Goal: Transaction & Acquisition: Purchase product/service

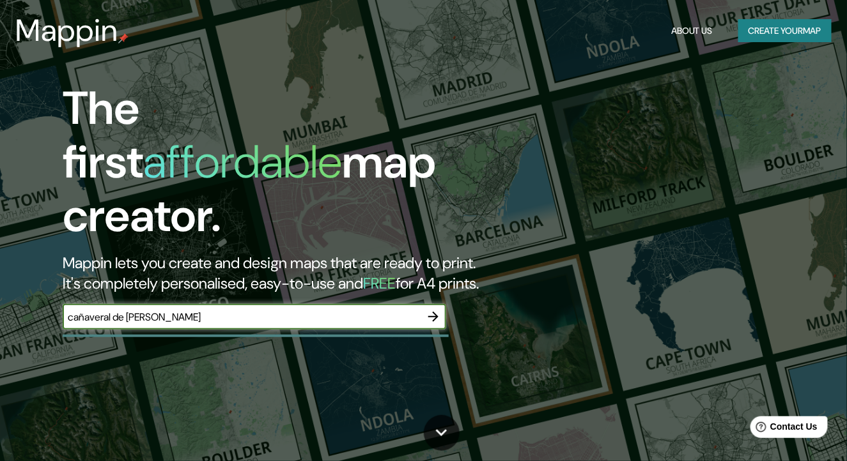
type input "cañaveral de [PERSON_NAME]"
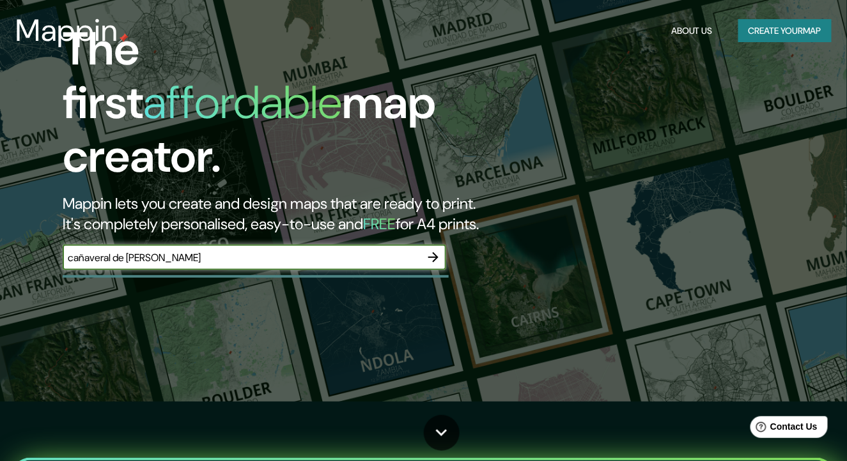
scroll to position [64, 0]
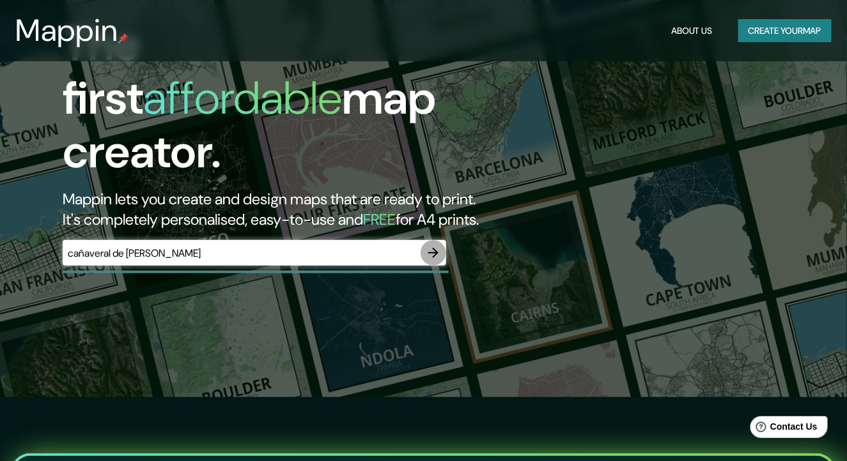
click at [436, 248] on icon "button" at bounding box center [433, 253] width 10 height 10
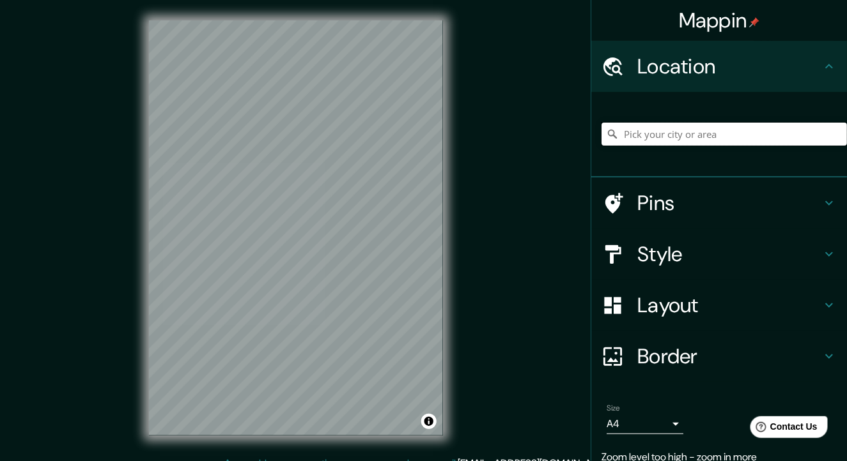
click at [649, 136] on input "Pick your city or area" at bounding box center [723, 134] width 245 height 23
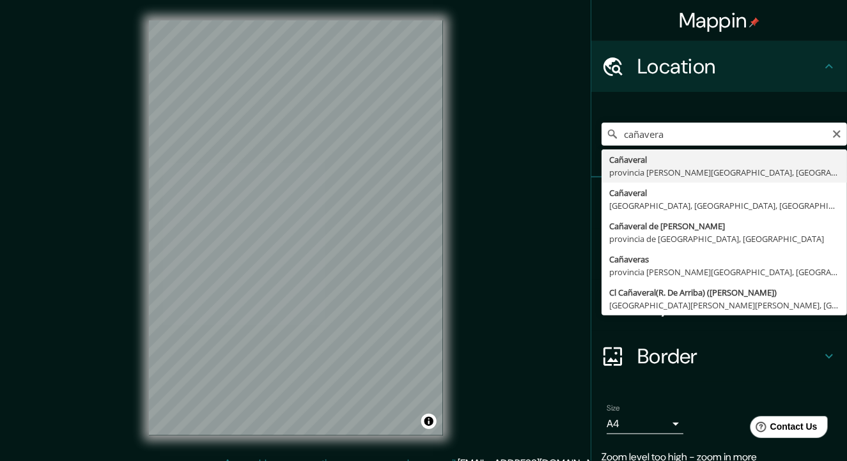
type input "[GEOGRAPHIC_DATA][PERSON_NAME], [GEOGRAPHIC_DATA], [GEOGRAPHIC_DATA]"
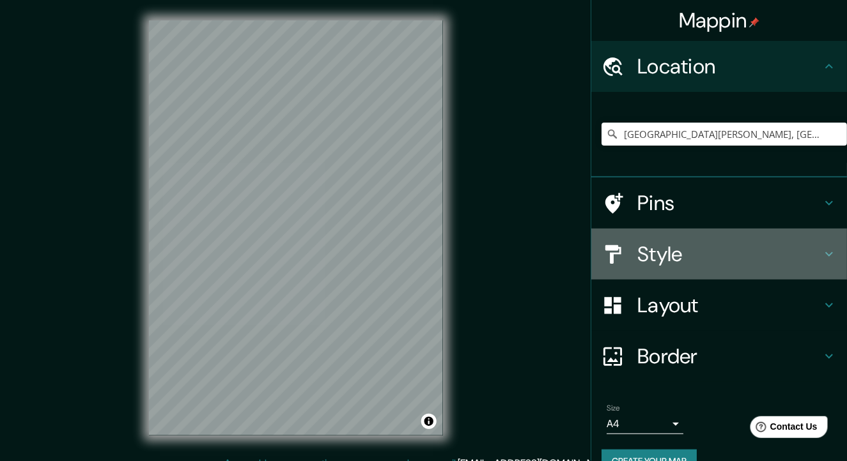
click at [712, 255] on h4 "Style" at bounding box center [729, 254] width 184 height 26
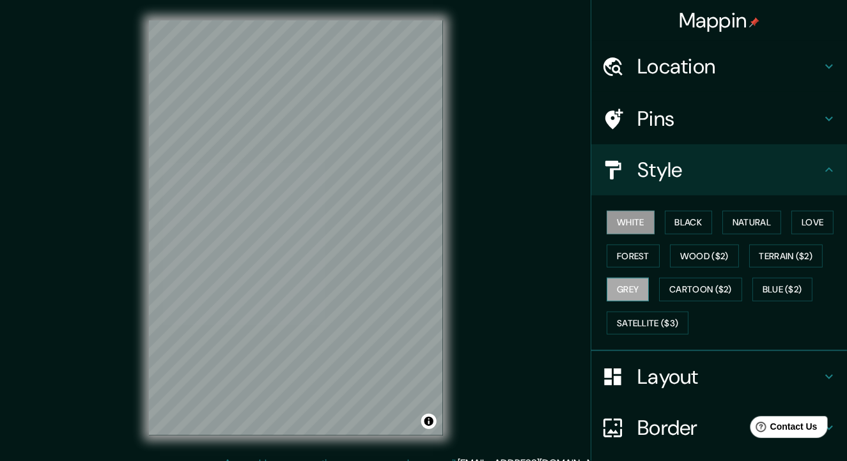
click at [611, 285] on button "Grey" at bounding box center [627, 290] width 42 height 24
click at [624, 255] on button "Forest" at bounding box center [632, 257] width 53 height 24
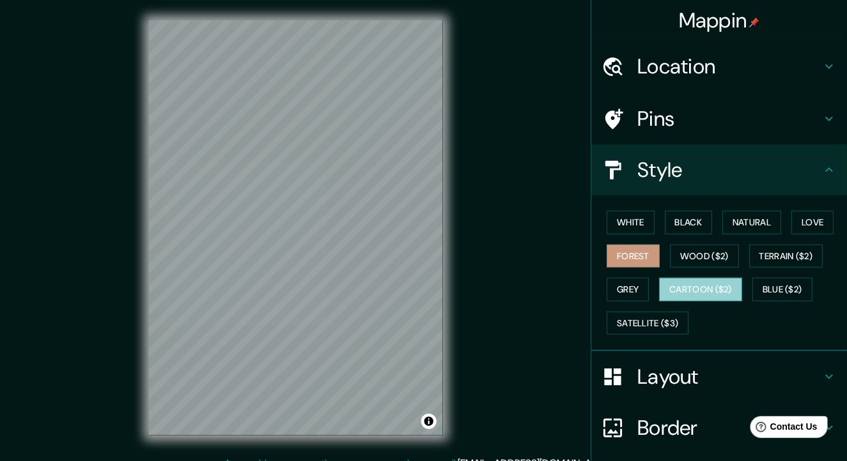
click at [691, 279] on button "Cartoon ($2)" at bounding box center [700, 290] width 83 height 24
click at [694, 270] on div "White Black Natural Love Forest Wood ($2) Terrain ($2) Grey Cartoon ($2) Blue (…" at bounding box center [723, 273] width 245 height 134
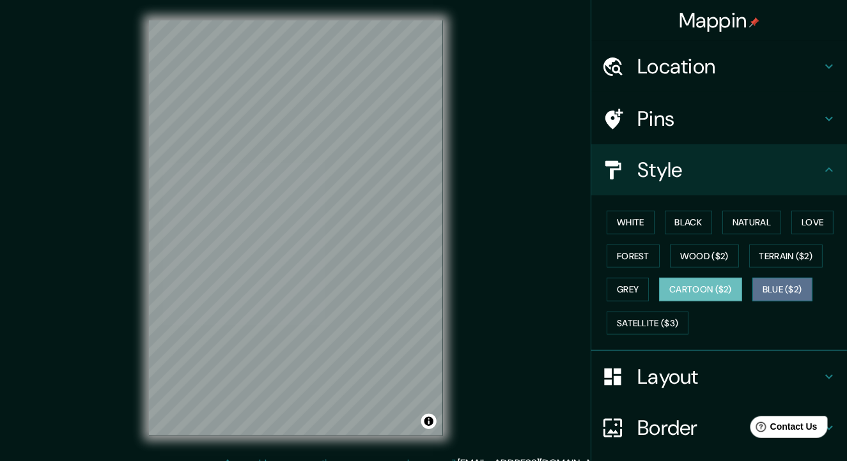
click at [786, 289] on button "Blue ($2)" at bounding box center [782, 290] width 60 height 24
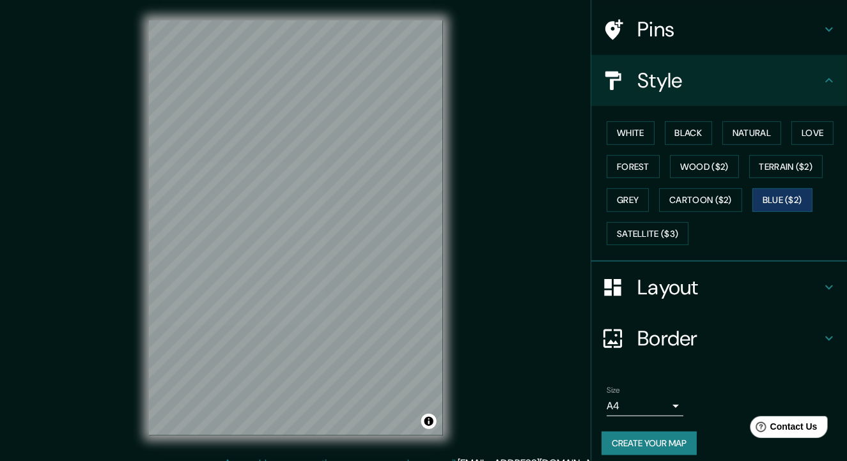
scroll to position [96, 0]
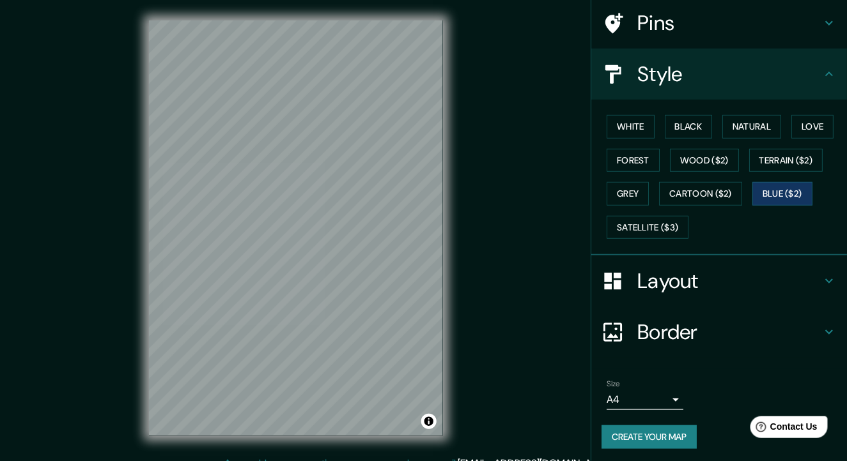
click at [654, 396] on body "Mappin Location [GEOGRAPHIC_DATA][PERSON_NAME], [GEOGRAPHIC_DATA], [GEOGRAPHIC_…" at bounding box center [423, 230] width 847 height 461
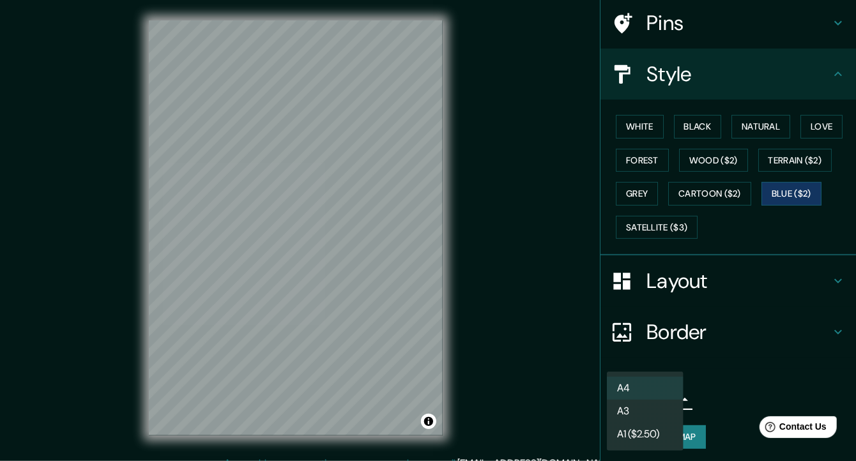
click at [726, 387] on div at bounding box center [428, 230] width 856 height 461
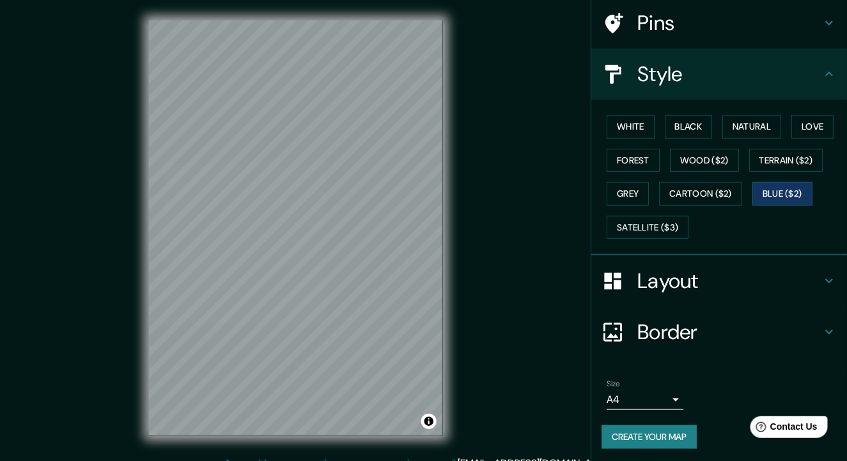
click at [627, 434] on button "Create your map" at bounding box center [648, 437] width 95 height 24
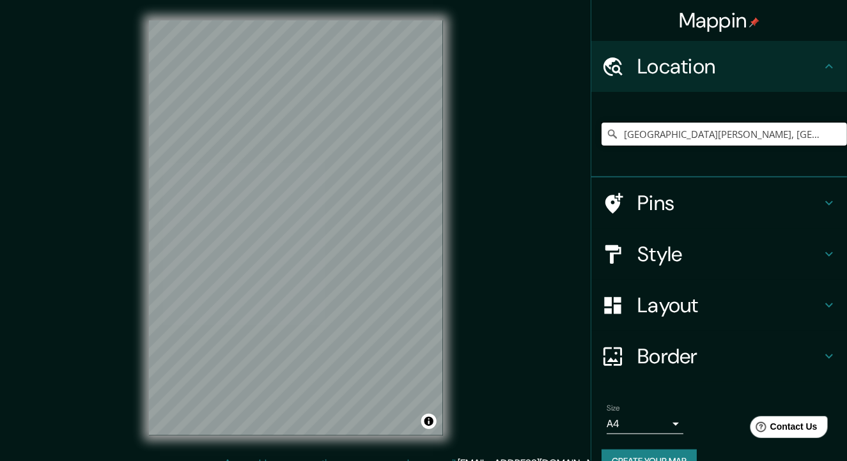
click at [714, 128] on input "Cañaveral de León, provincia de Huelva, España" at bounding box center [723, 134] width 245 height 23
click at [812, 131] on input "Cañaveral de León, provincia de Huelva, España" at bounding box center [723, 134] width 245 height 23
drag, startPoint x: 816, startPoint y: 137, endPoint x: 690, endPoint y: 134, distance: 125.9
click at [690, 134] on input "[GEOGRAPHIC_DATA][PERSON_NAME], [GEOGRAPHIC_DATA], [GEOGRAPHIC_DATA]" at bounding box center [723, 134] width 245 height 23
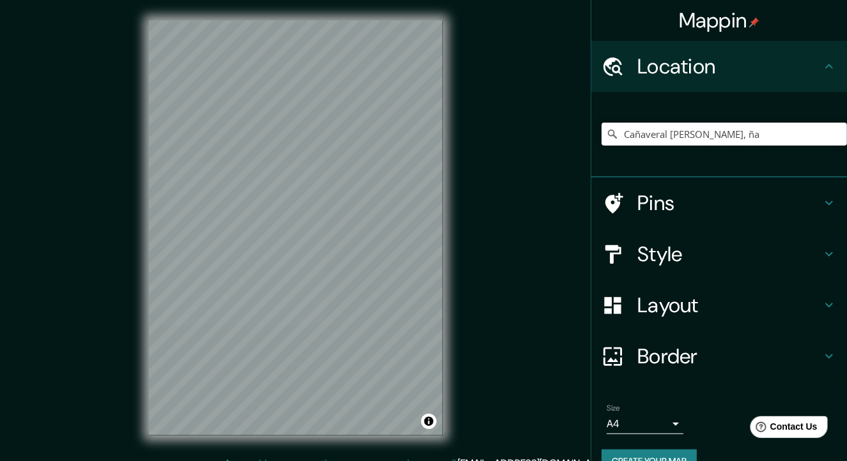
scroll to position [0, 0]
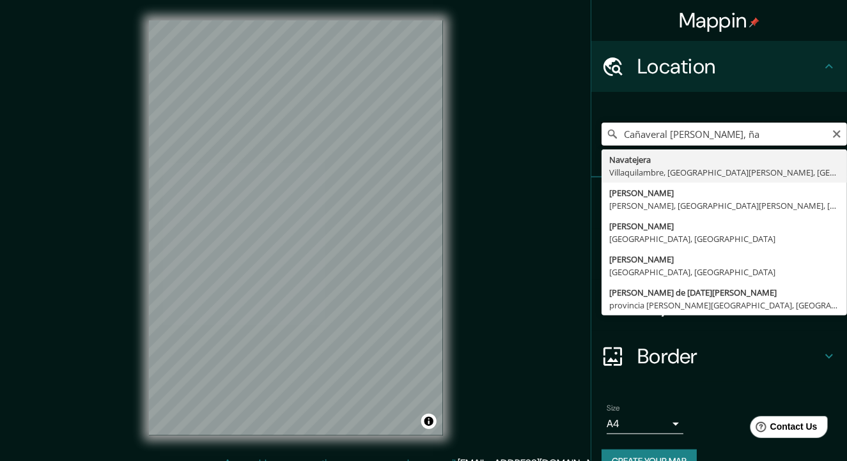
drag, startPoint x: 725, startPoint y: 133, endPoint x: 697, endPoint y: 141, distance: 29.3
click at [697, 141] on input "Cañaveral de León, ña" at bounding box center [723, 134] width 245 height 23
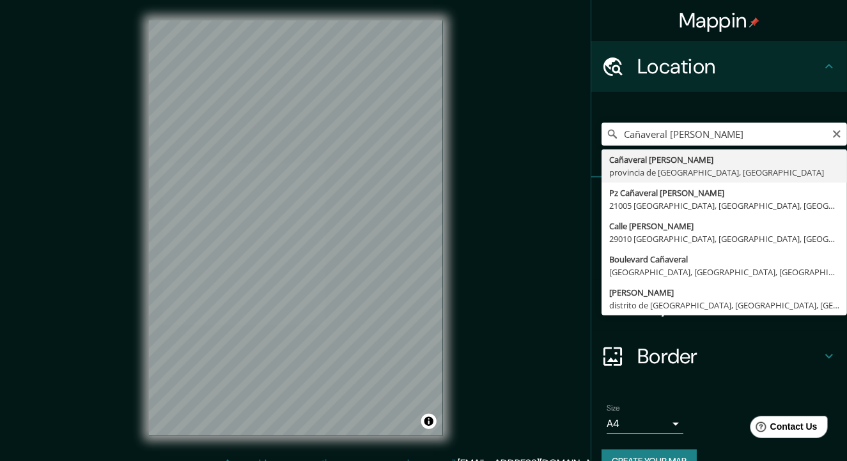
type input "[GEOGRAPHIC_DATA][PERSON_NAME], [GEOGRAPHIC_DATA], [GEOGRAPHIC_DATA]"
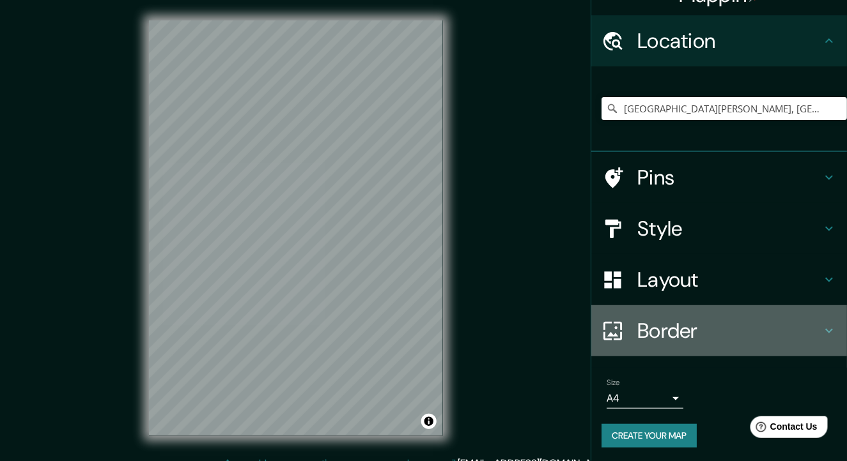
click at [684, 329] on h4 "Border" at bounding box center [729, 331] width 184 height 26
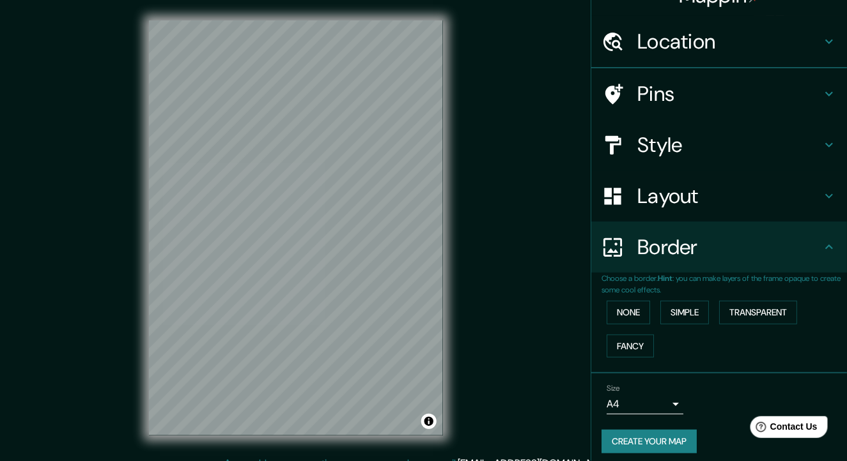
scroll to position [26, 0]
click at [681, 28] on h4 "Location" at bounding box center [729, 41] width 184 height 26
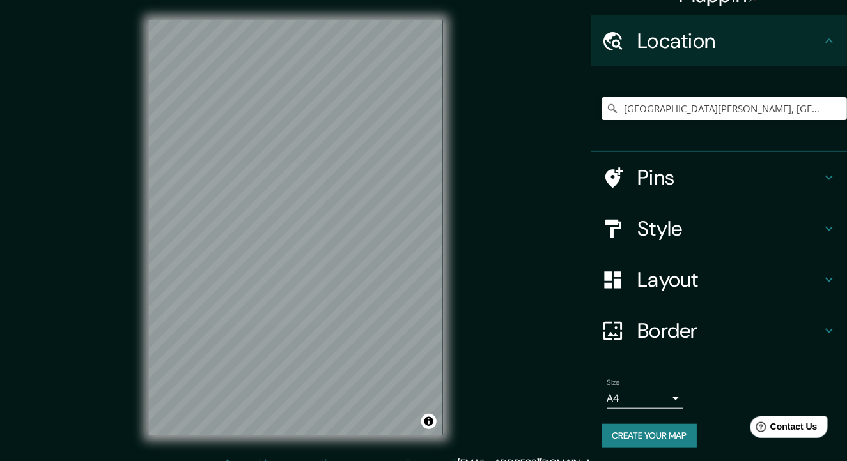
click at [681, 159] on div "Pins" at bounding box center [719, 177] width 256 height 51
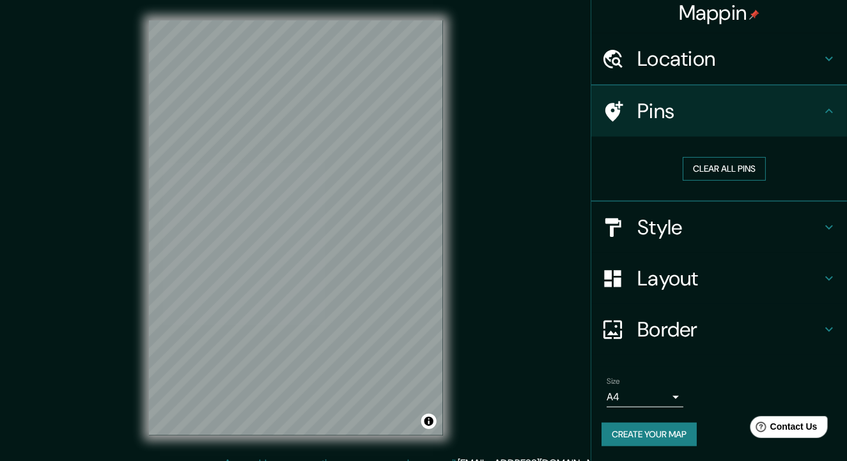
scroll to position [6, 0]
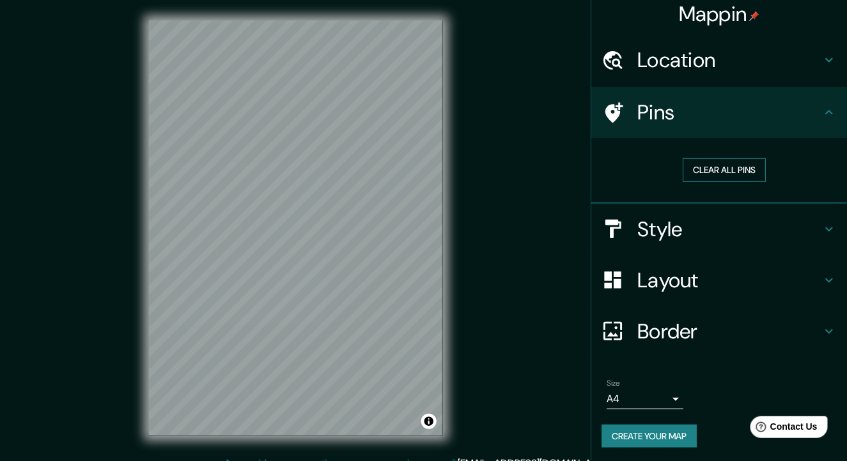
click at [691, 166] on button "Clear all pins" at bounding box center [723, 170] width 83 height 24
click at [656, 97] on div "Pins" at bounding box center [719, 112] width 256 height 51
click at [678, 240] on h4 "Style" at bounding box center [729, 230] width 184 height 26
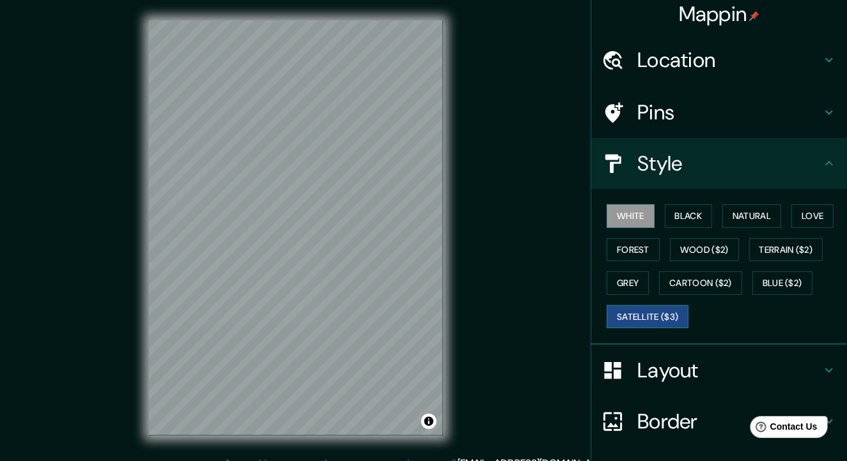
click at [657, 310] on button "Satellite ($3)" at bounding box center [647, 317] width 82 height 24
click at [774, 279] on button "Blue ($2)" at bounding box center [782, 284] width 60 height 24
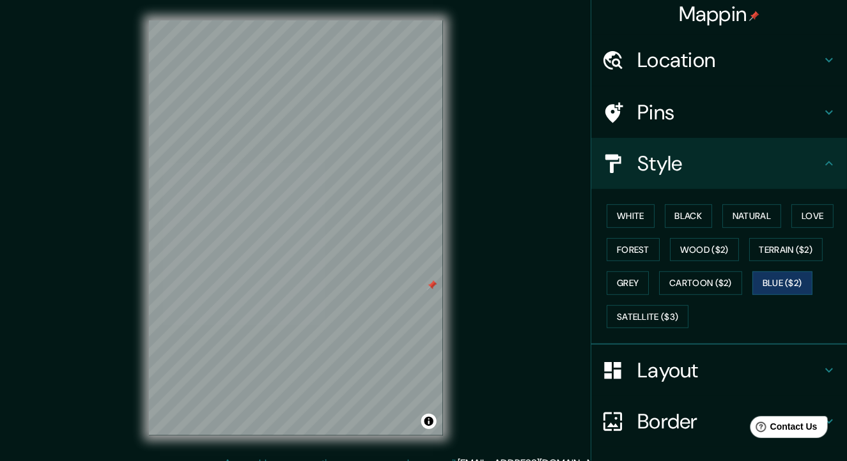
click at [702, 345] on div "Layout" at bounding box center [719, 370] width 256 height 51
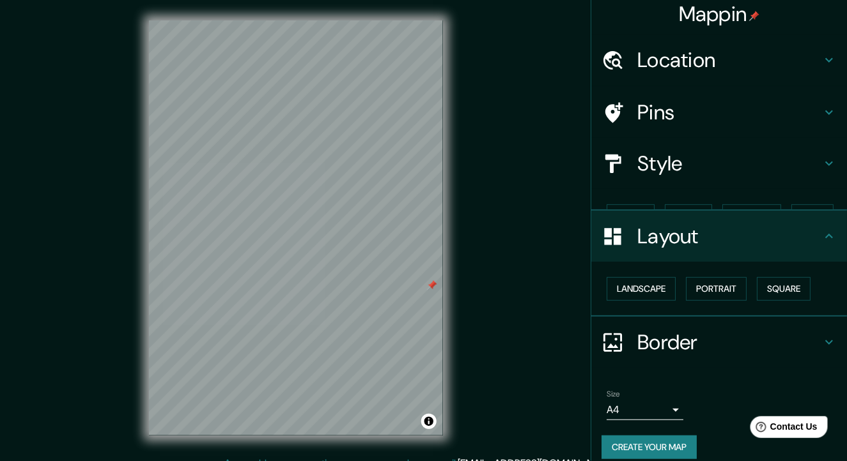
scroll to position [0, 0]
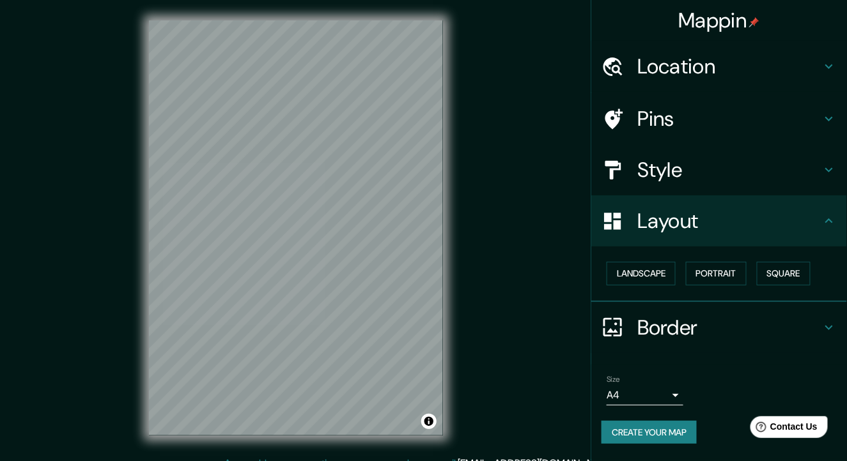
drag, startPoint x: 433, startPoint y: 286, endPoint x: 449, endPoint y: 292, distance: 17.6
click at [449, 292] on div "© Mapbox © OpenStreetMap Improve this map" at bounding box center [295, 228] width 335 height 456
click at [780, 279] on button "Square" at bounding box center [783, 274] width 54 height 24
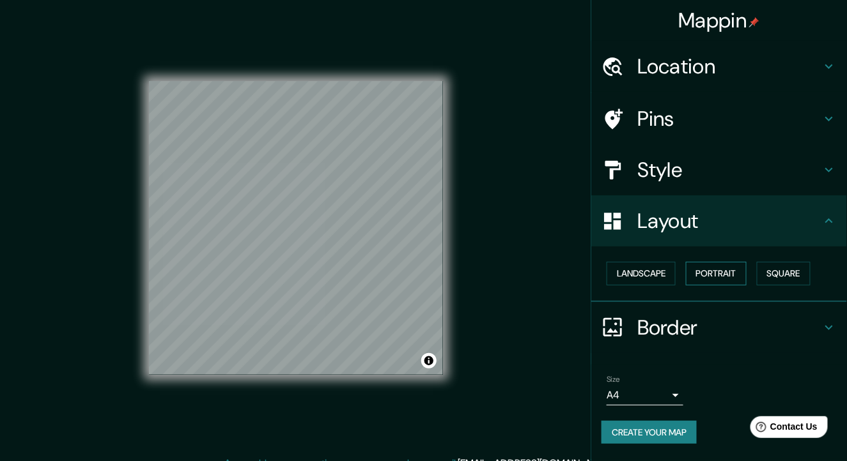
click at [739, 269] on button "Portrait" at bounding box center [716, 274] width 61 height 24
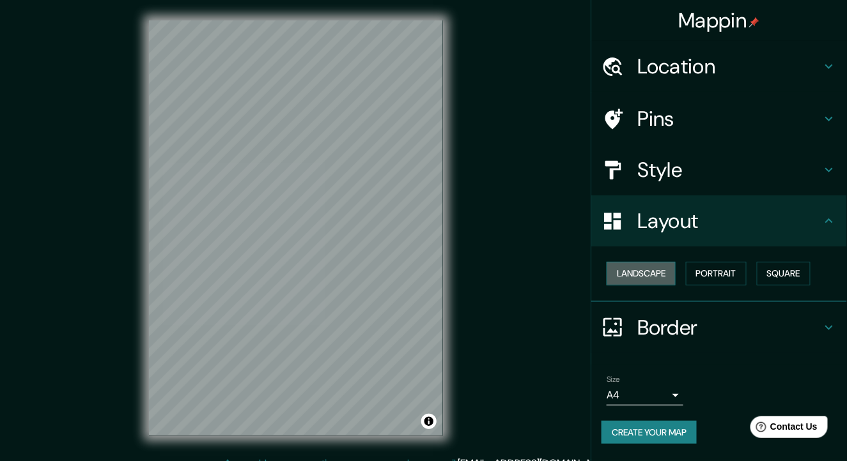
click at [659, 272] on button "Landscape" at bounding box center [640, 274] width 69 height 24
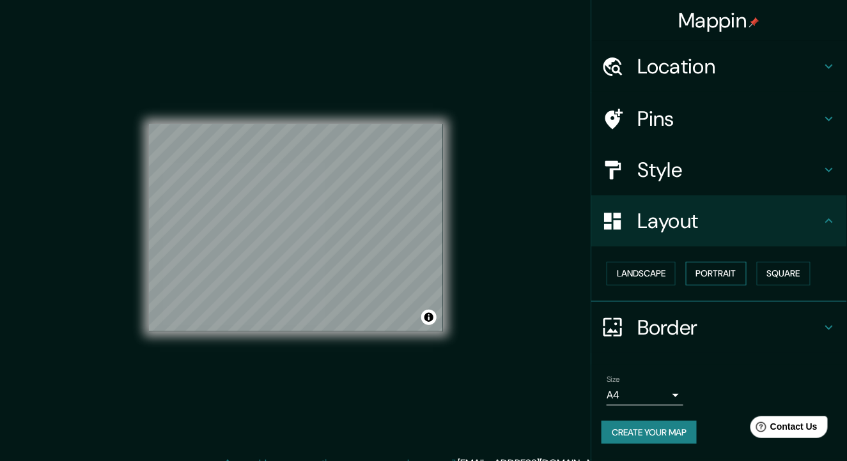
click at [705, 274] on button "Portrait" at bounding box center [716, 274] width 61 height 24
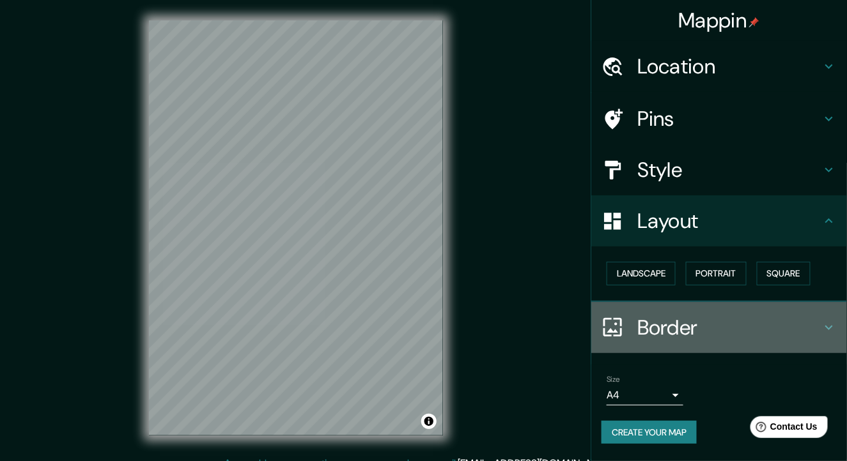
click at [831, 321] on icon at bounding box center [828, 327] width 15 height 15
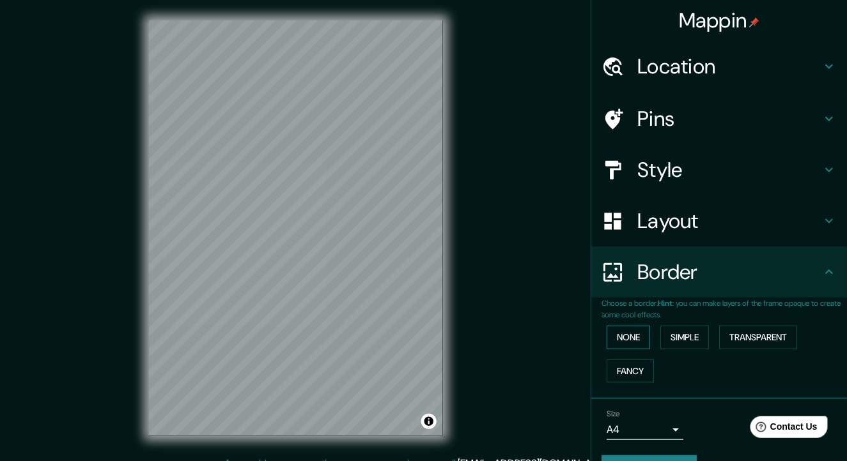
click at [617, 333] on button "None" at bounding box center [627, 338] width 43 height 24
click at [660, 337] on button "Simple" at bounding box center [684, 338] width 49 height 24
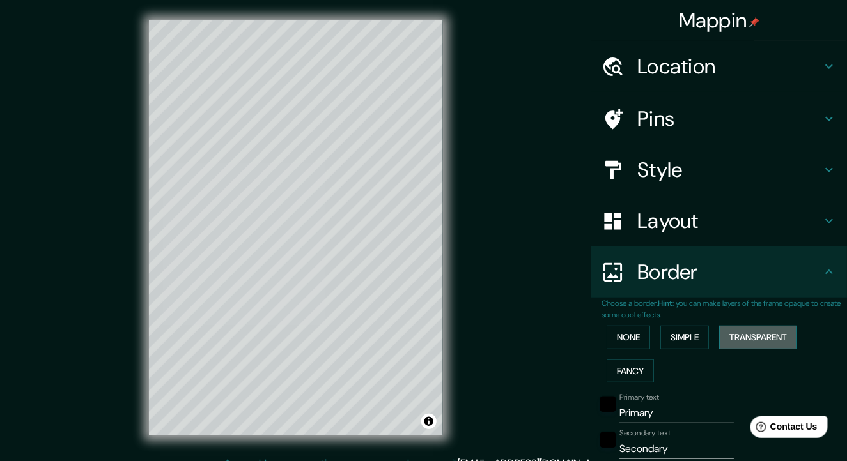
click at [726, 326] on button "Transparent" at bounding box center [758, 338] width 78 height 24
click at [634, 366] on button "Fancy" at bounding box center [629, 372] width 47 height 24
click at [632, 335] on button "None" at bounding box center [627, 338] width 43 height 24
